Goal: Task Accomplishment & Management: Manage account settings

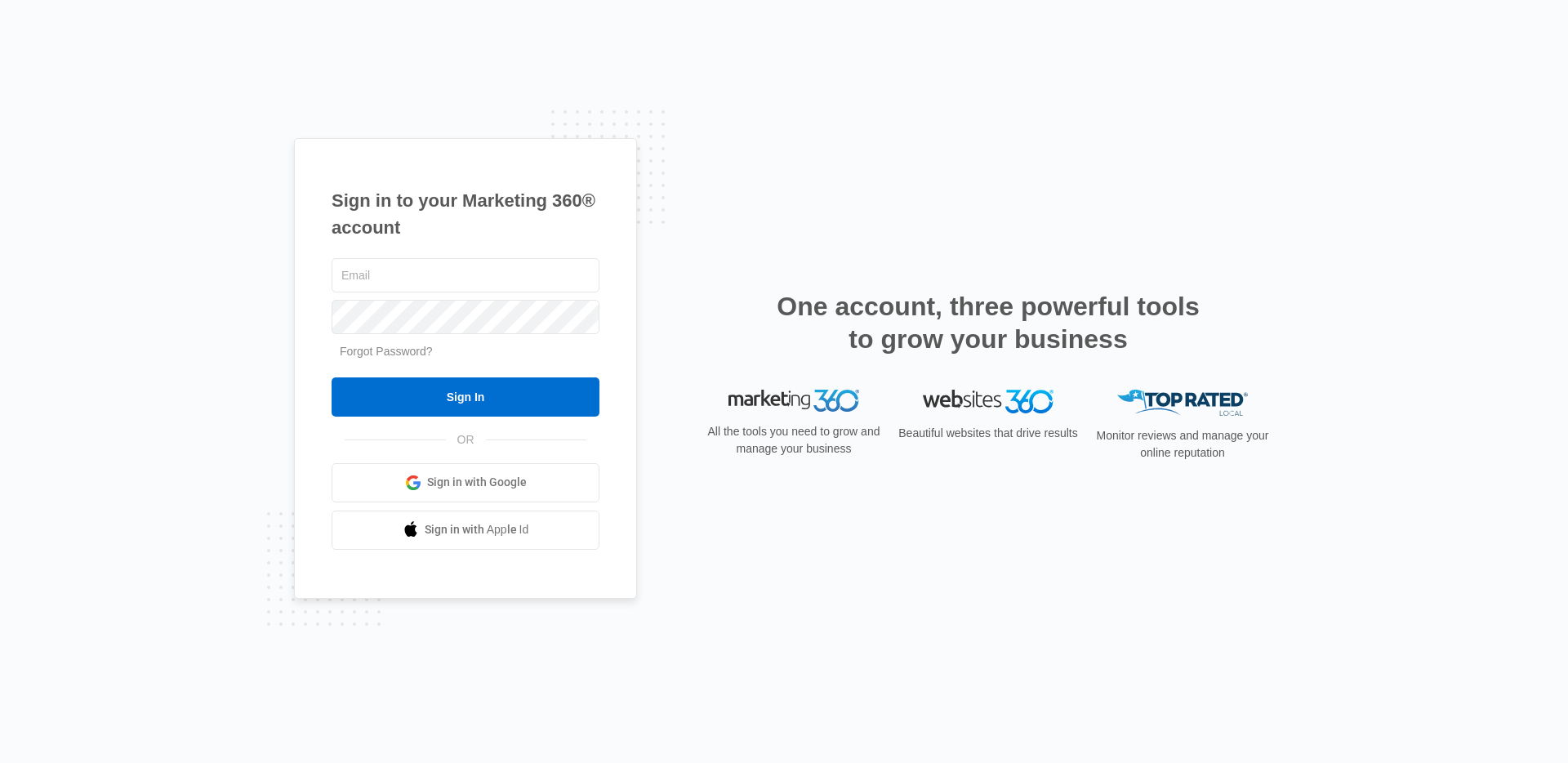
click at [408, 353] on link "Forgot Password?" at bounding box center [386, 351] width 93 height 13
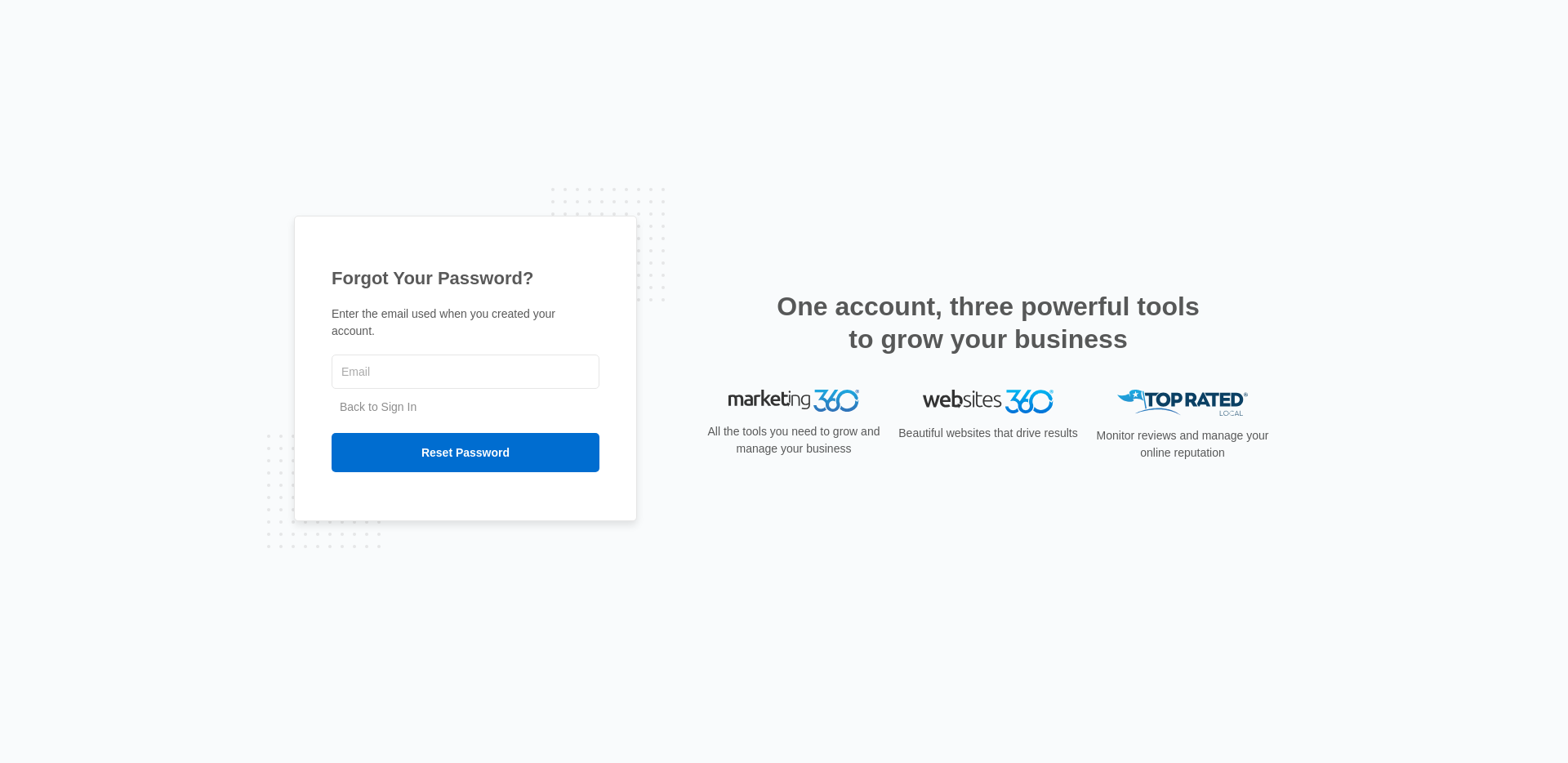
click at [667, 378] on div "Forgot Your Password? Enter the email used when you created your account. Back …" at bounding box center [784, 381] width 980 height 331
click at [394, 369] on input "text" at bounding box center [465, 371] width 268 height 34
paste input "[PERSON_NAME][EMAIL_ADDRESS][DOMAIN_NAME]"
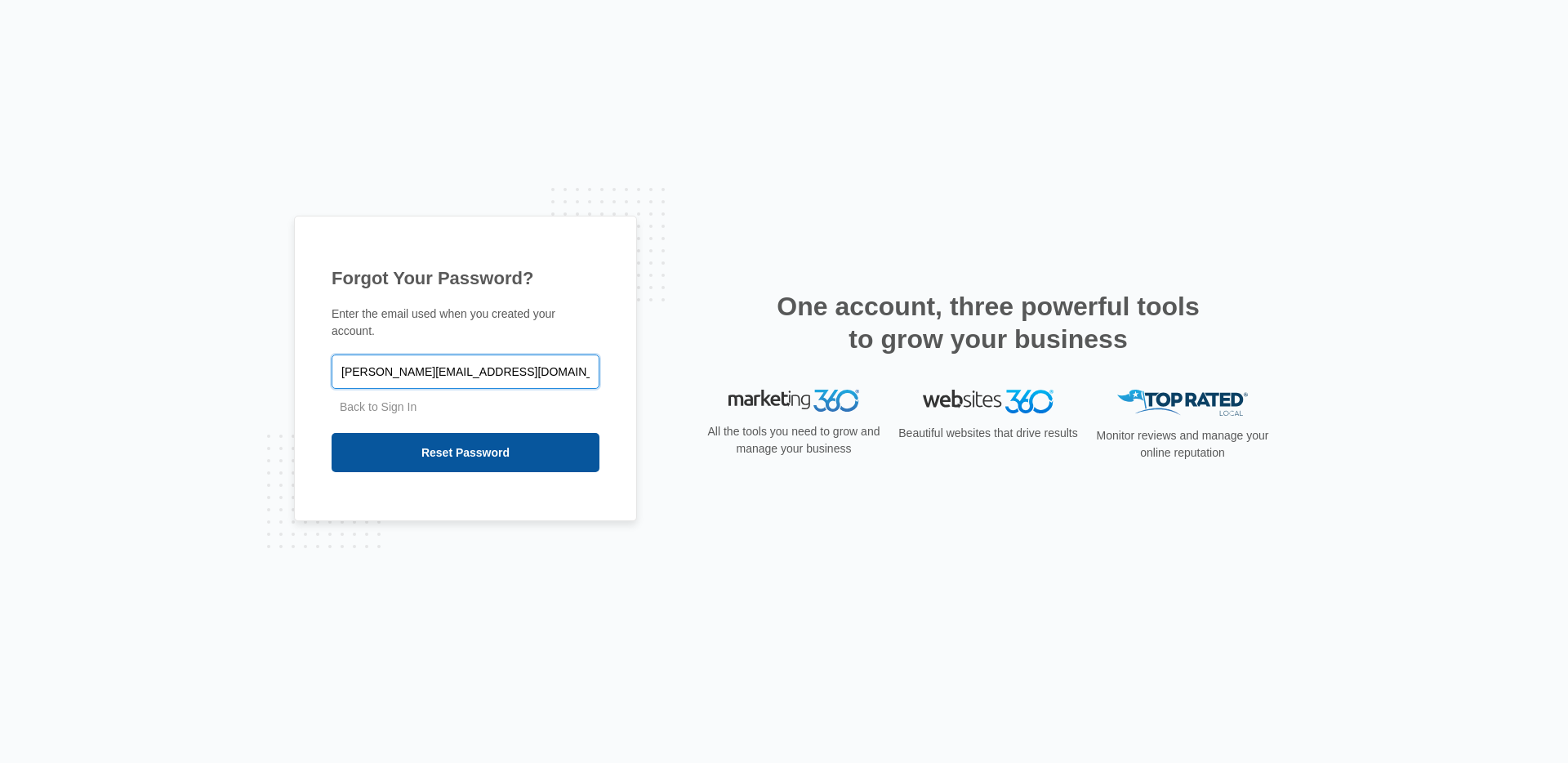
type input "[PERSON_NAME][EMAIL_ADDRESS][DOMAIN_NAME]"
click at [469, 458] on input "Reset Password" at bounding box center [465, 452] width 268 height 39
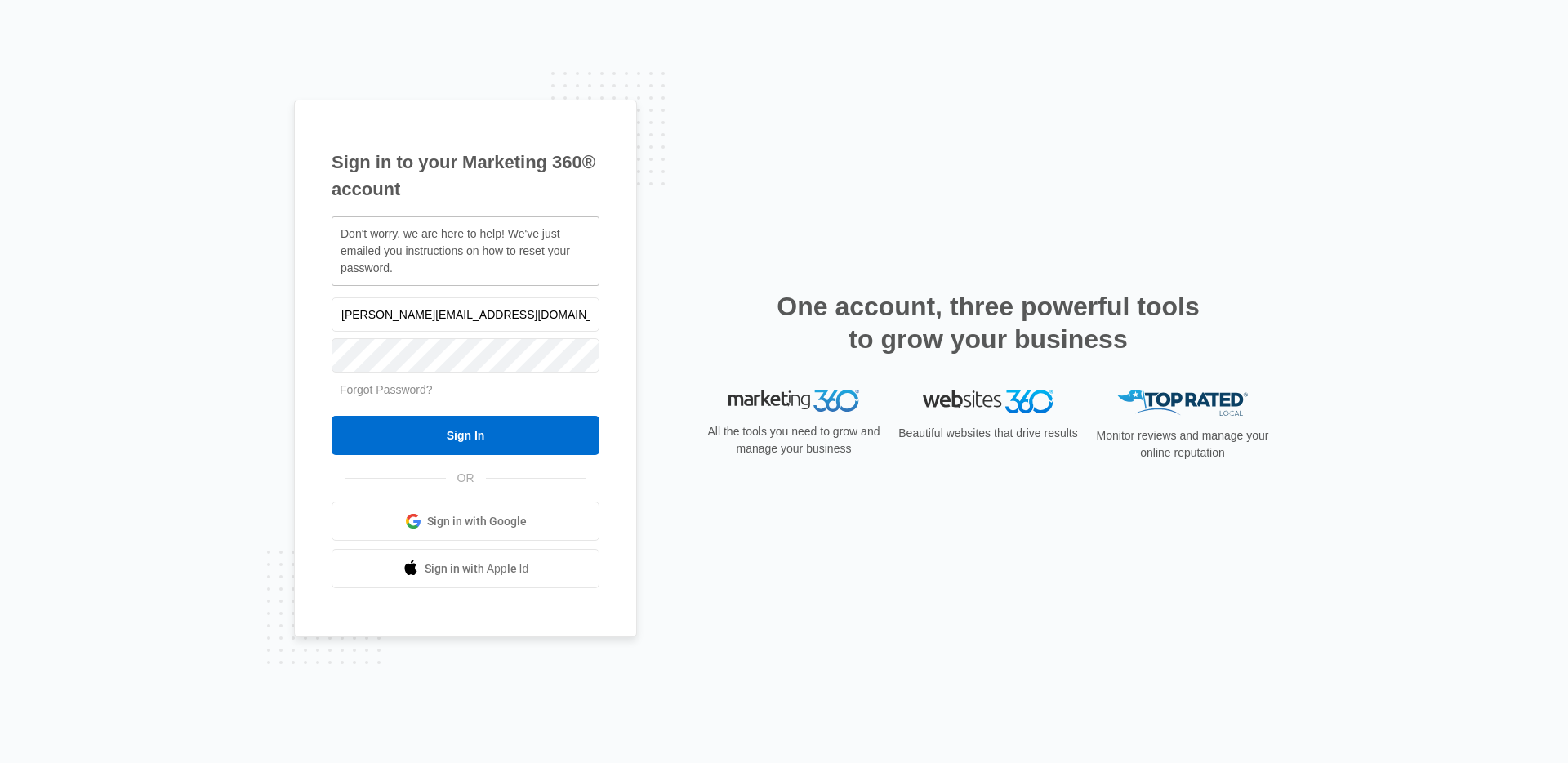
click at [653, 205] on div "Sign in to your Marketing 360® account Don't worry, we are here to help! We've …" at bounding box center [784, 382] width 980 height 564
drag, startPoint x: 545, startPoint y: 307, endPoint x: 74, endPoint y: 303, distance: 471.0
click at [74, 303] on div "Sign in to your Marketing 360® account Don't worry, we are here to help! We've …" at bounding box center [784, 381] width 1568 height 763
click at [660, 149] on div "Sign in to your Marketing 360® account Don't worry, we are here to help! We've …" at bounding box center [784, 382] width 980 height 564
